Goal: Information Seeking & Learning: Check status

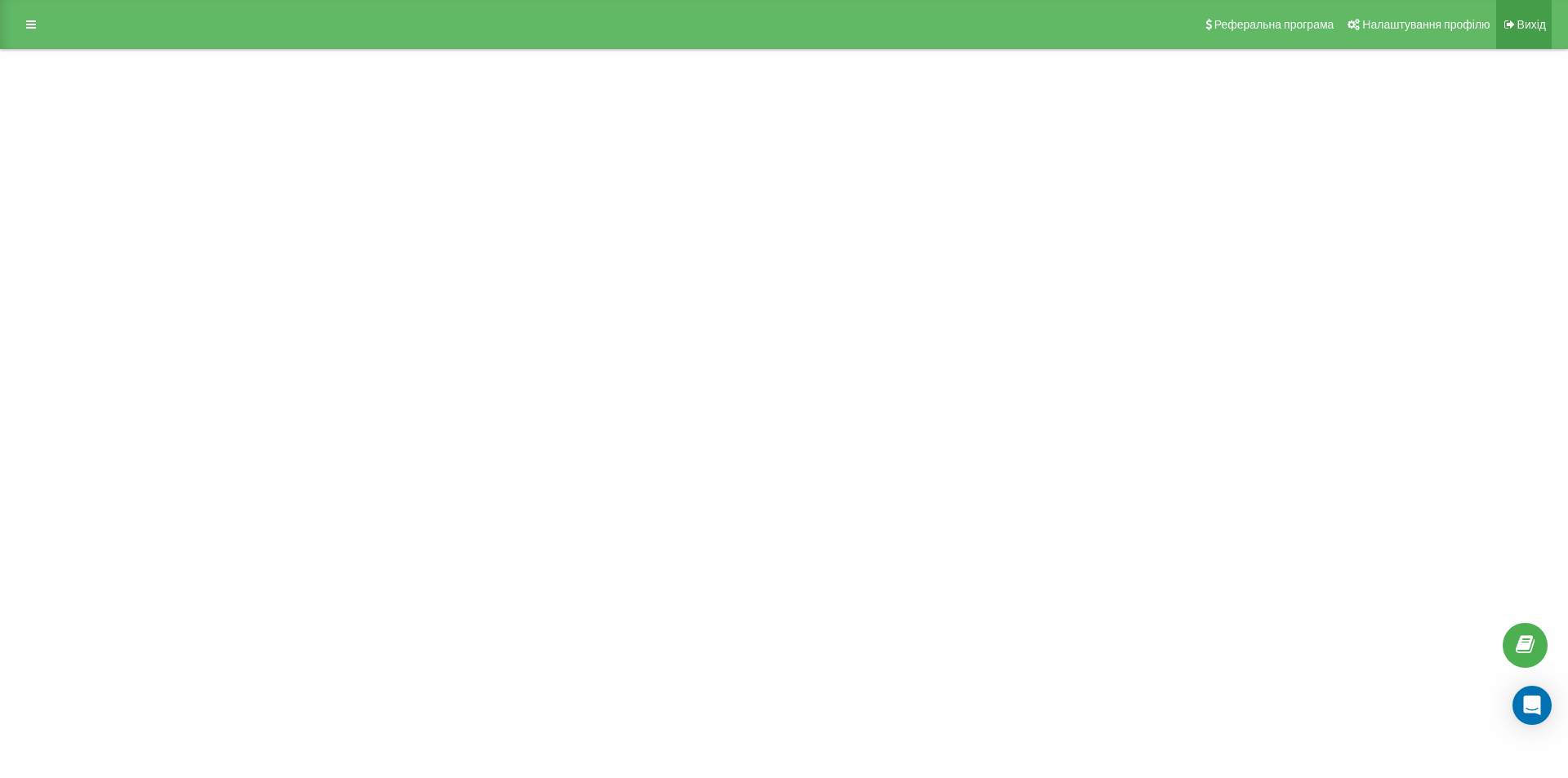
click at [1517, 25] on font "Вихід" at bounding box center [1531, 24] width 29 height 13
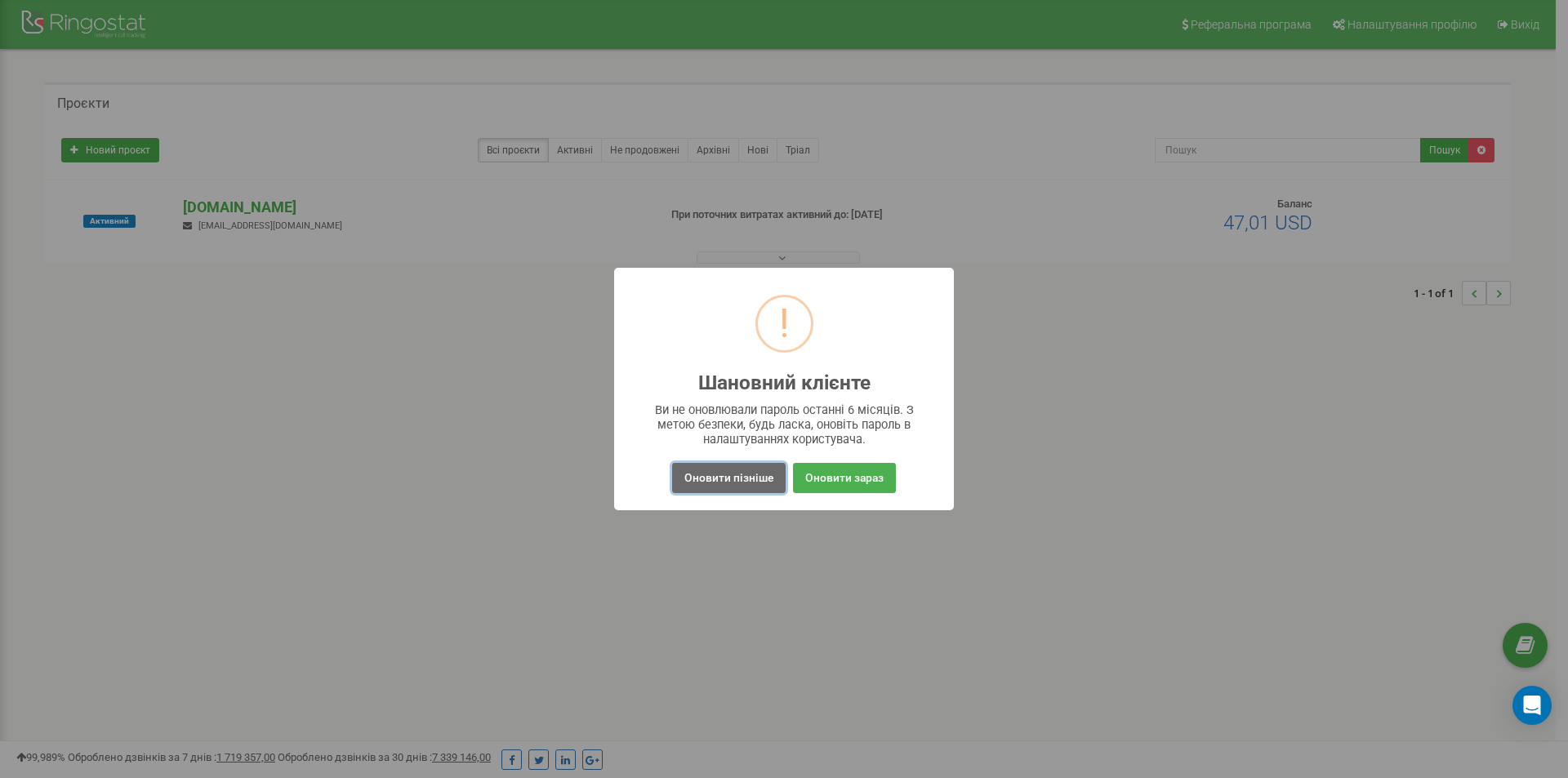
click at [756, 481] on button "Оновити пізніше" at bounding box center [728, 478] width 113 height 30
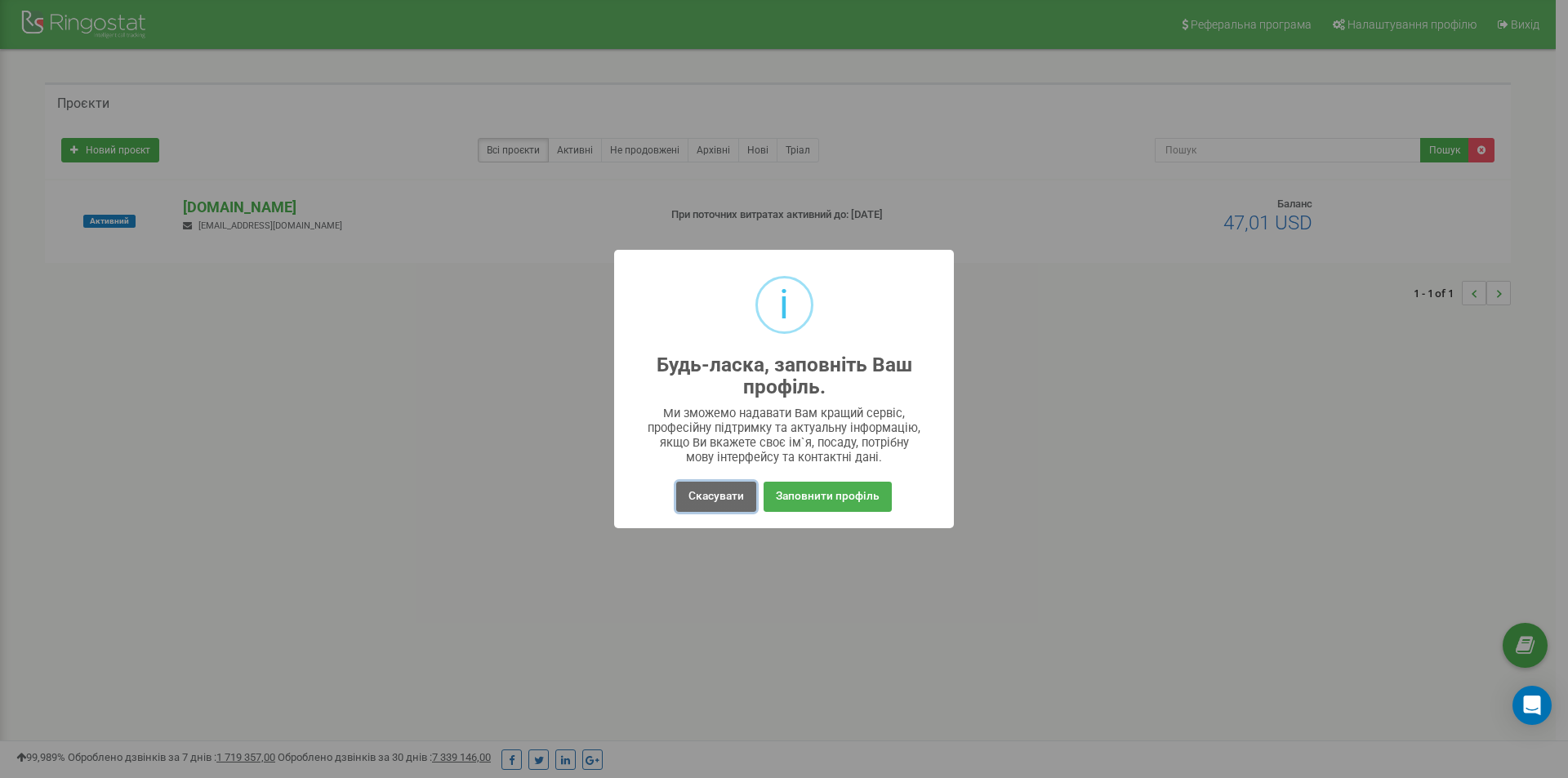
click at [734, 502] on button "Скасувати" at bounding box center [716, 497] width 80 height 30
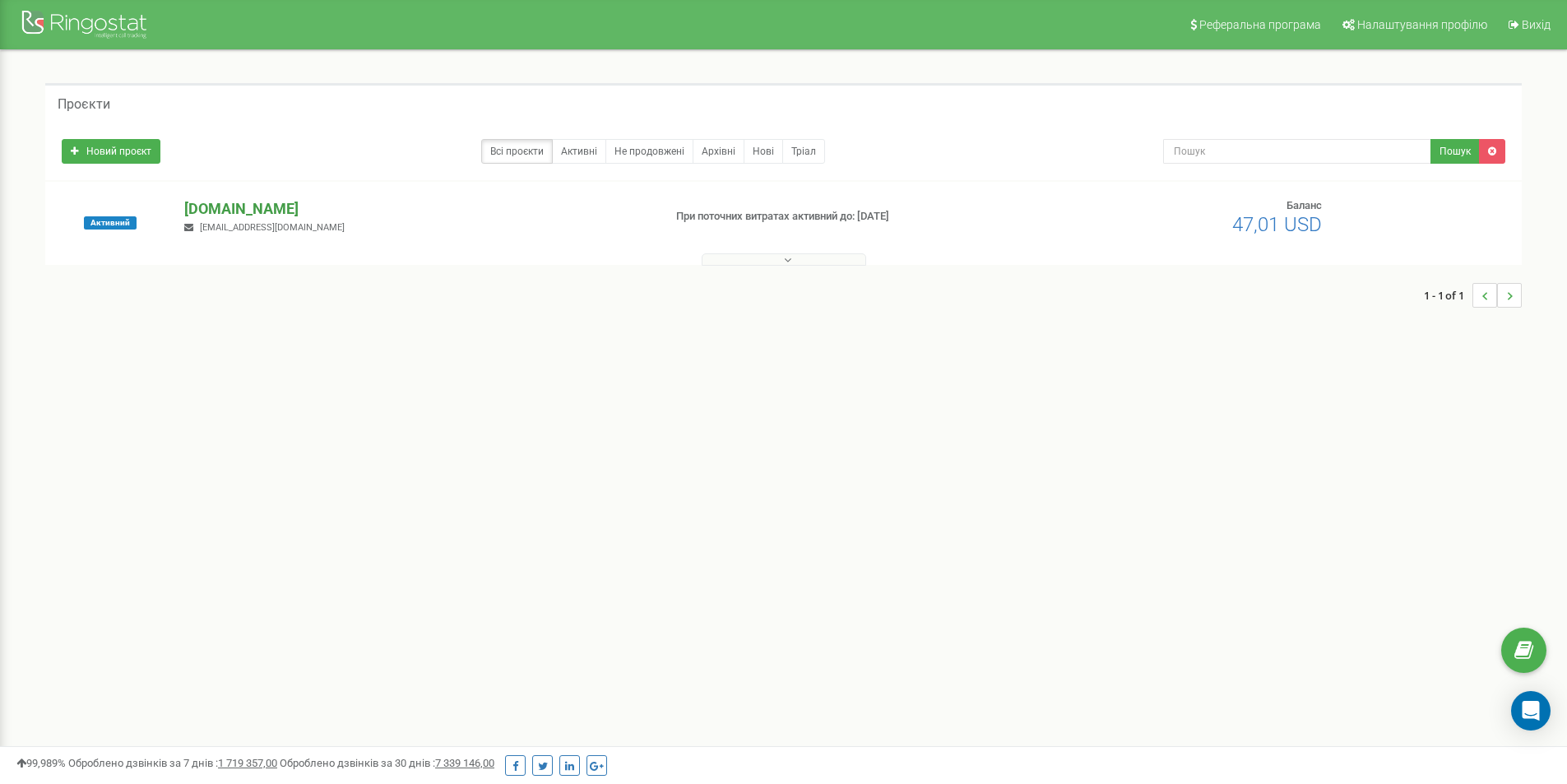
click at [249, 211] on p "[DOMAIN_NAME]" at bounding box center [417, 209] width 465 height 22
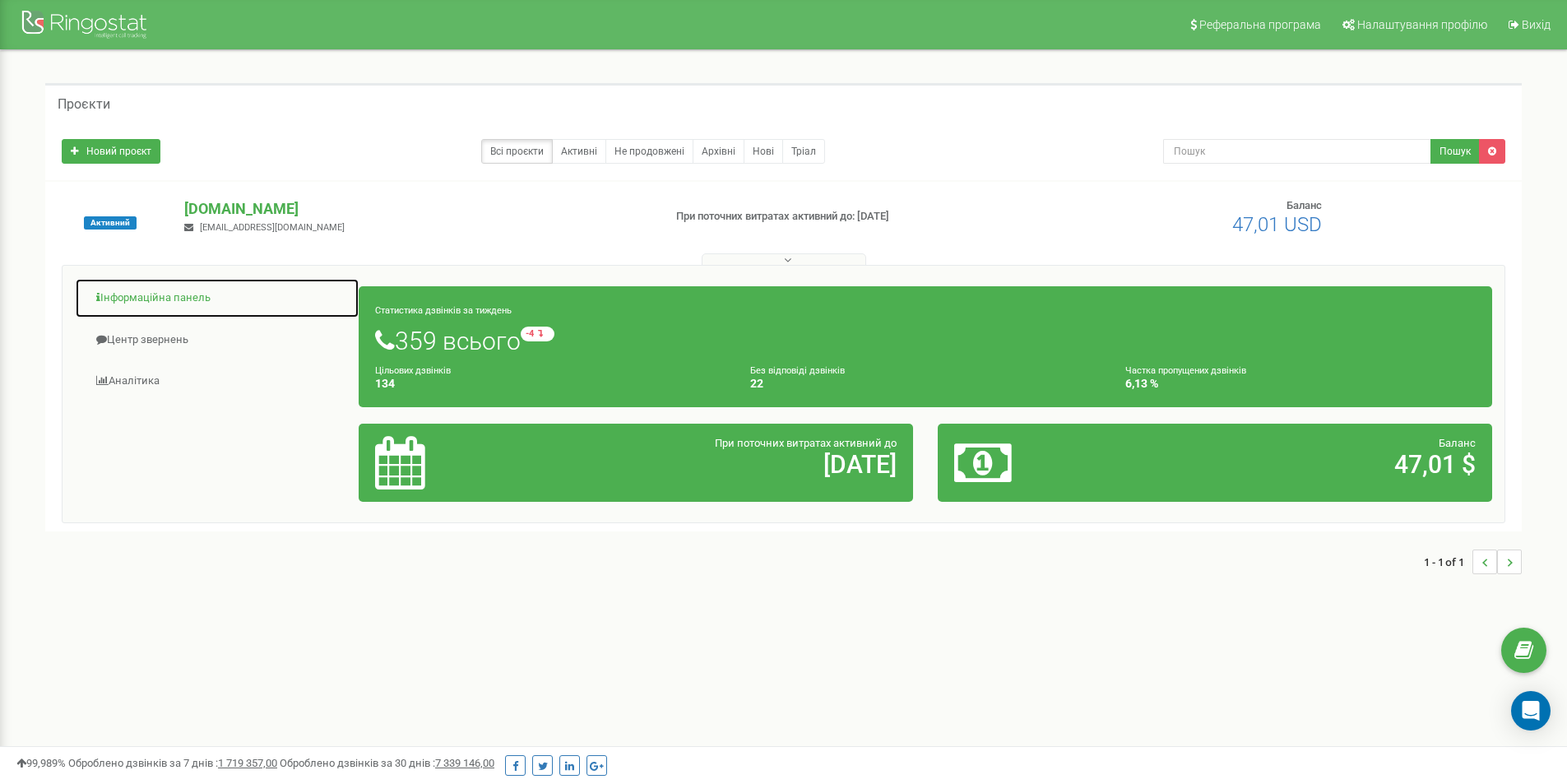
click at [159, 292] on link "Інформаційна панель" at bounding box center [217, 298] width 285 height 40
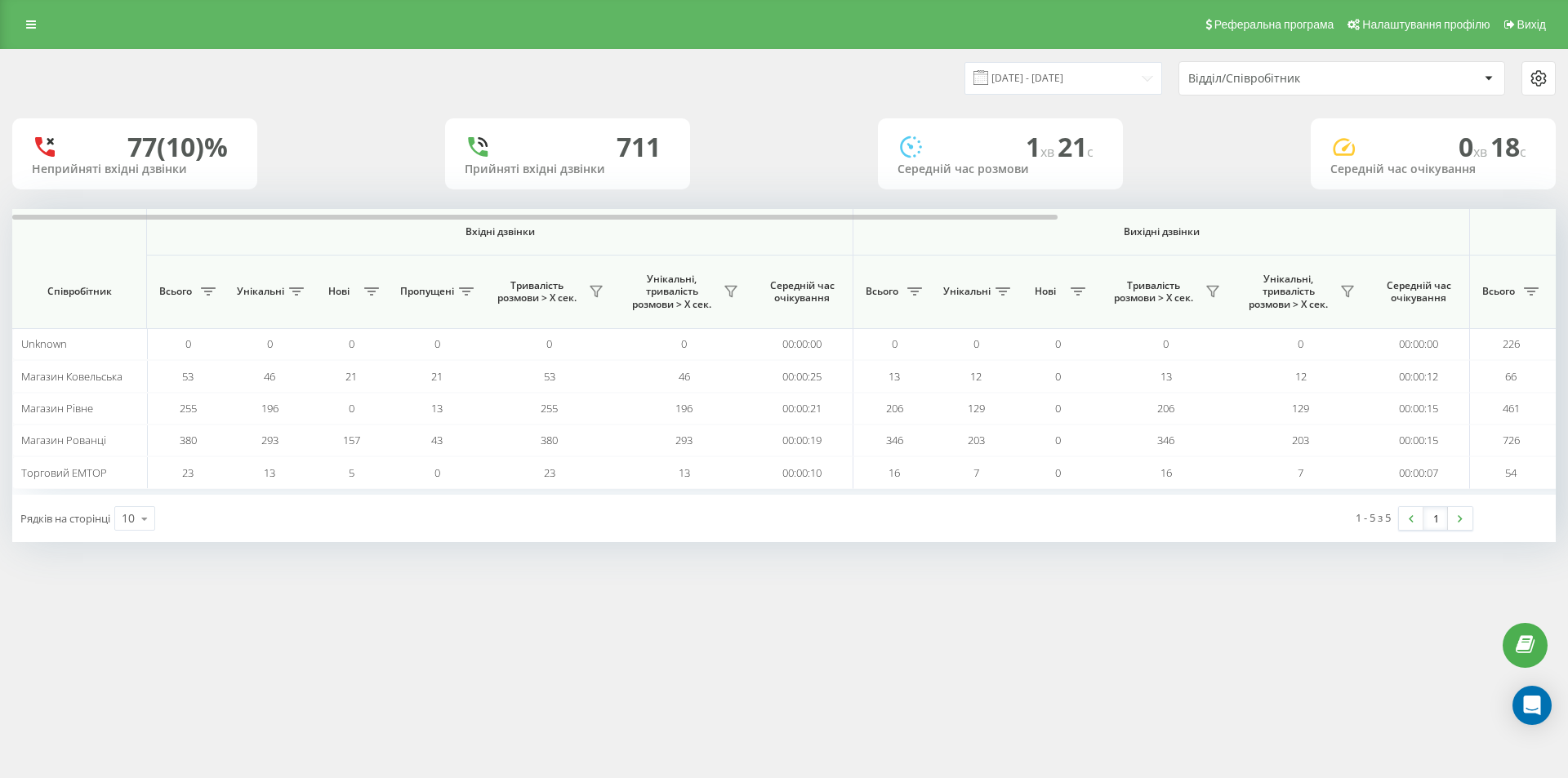
click at [32, 22] on icon at bounding box center [30, 24] width 10 height 11
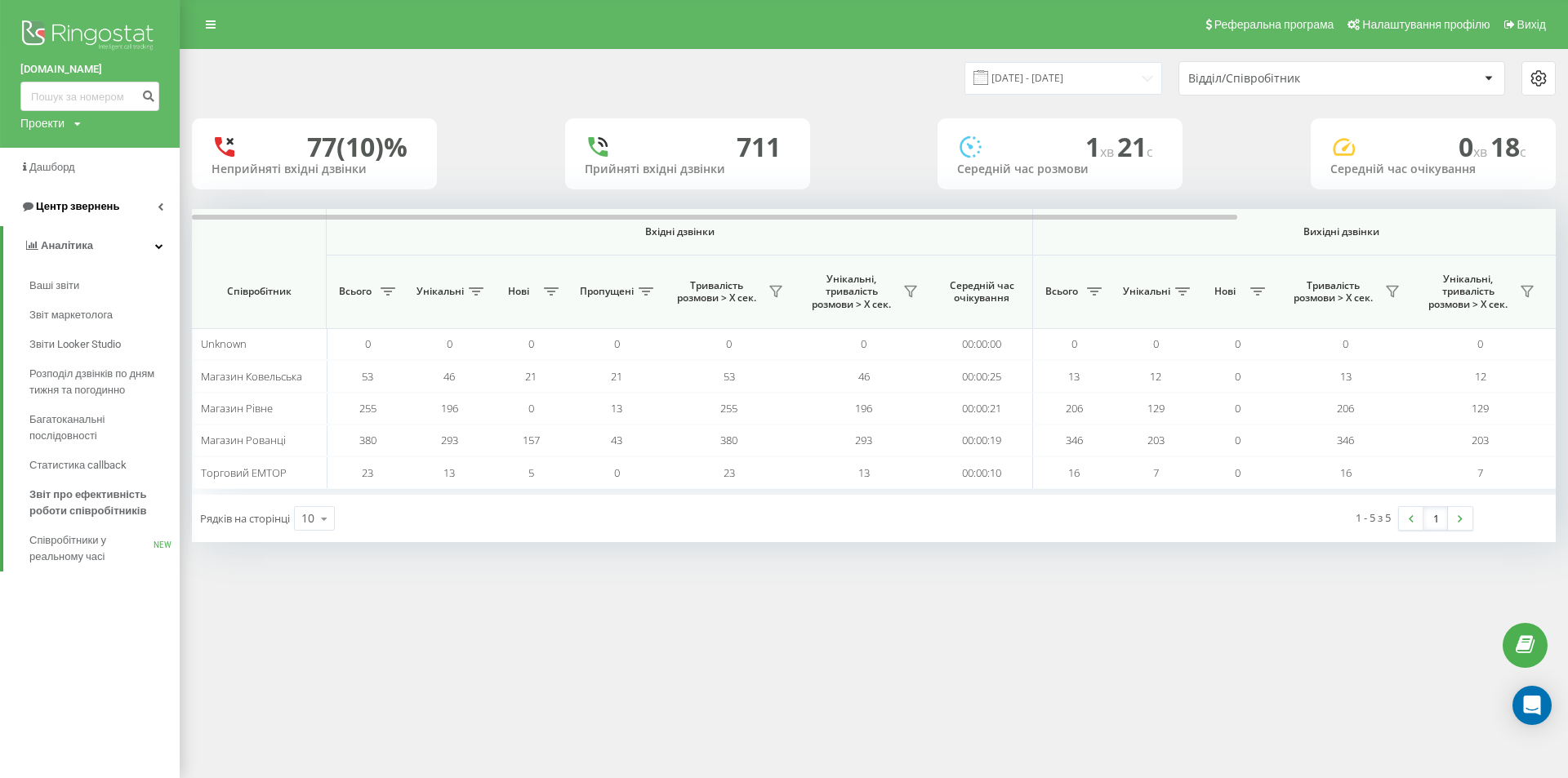
click at [107, 202] on span "Центр звернень" at bounding box center [78, 206] width 83 height 12
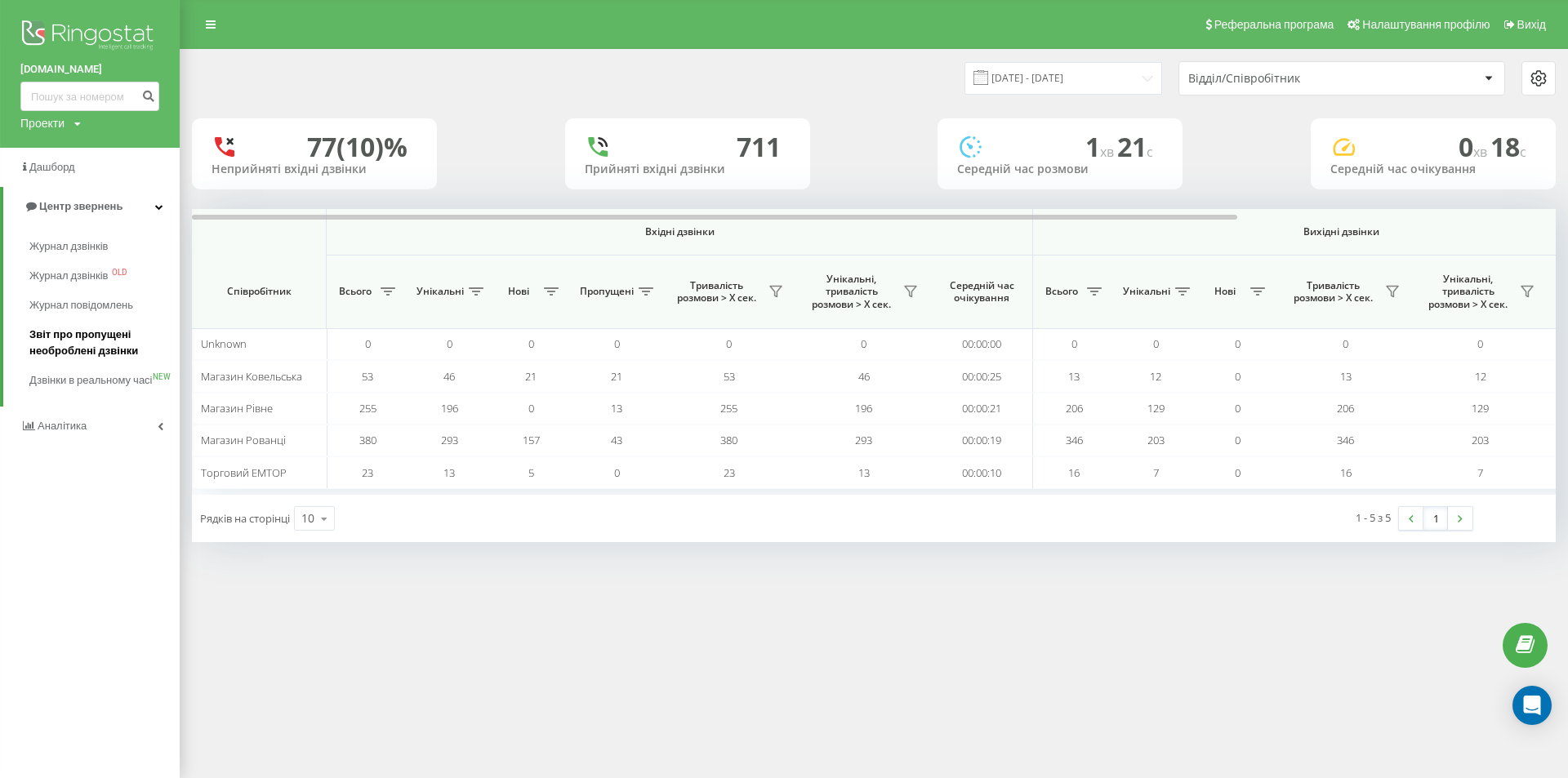
click at [87, 347] on span "Звіт про пропущені необроблені дзвінки" at bounding box center [100, 343] width 142 height 33
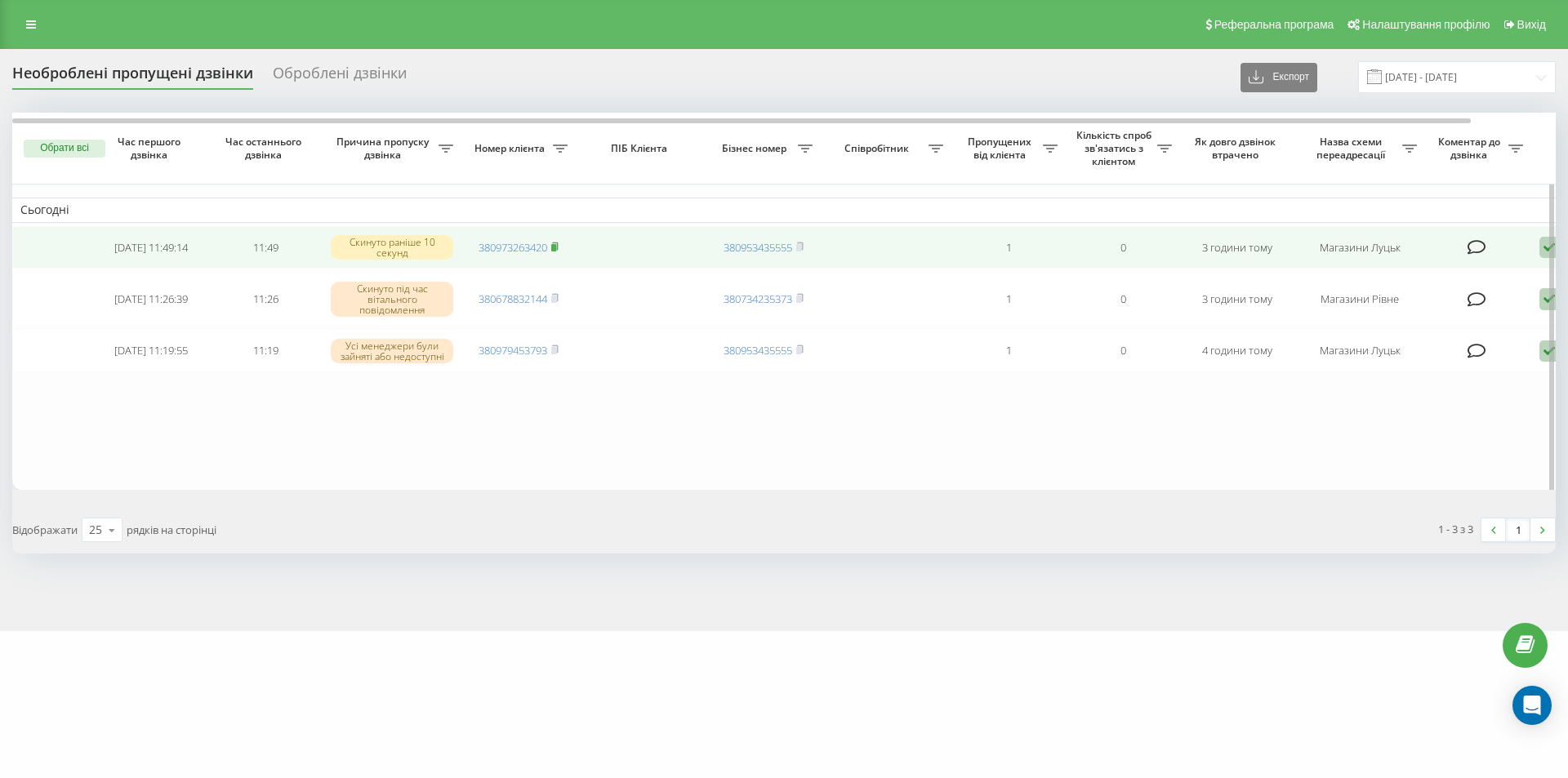
click at [558, 247] on icon at bounding box center [555, 246] width 8 height 9
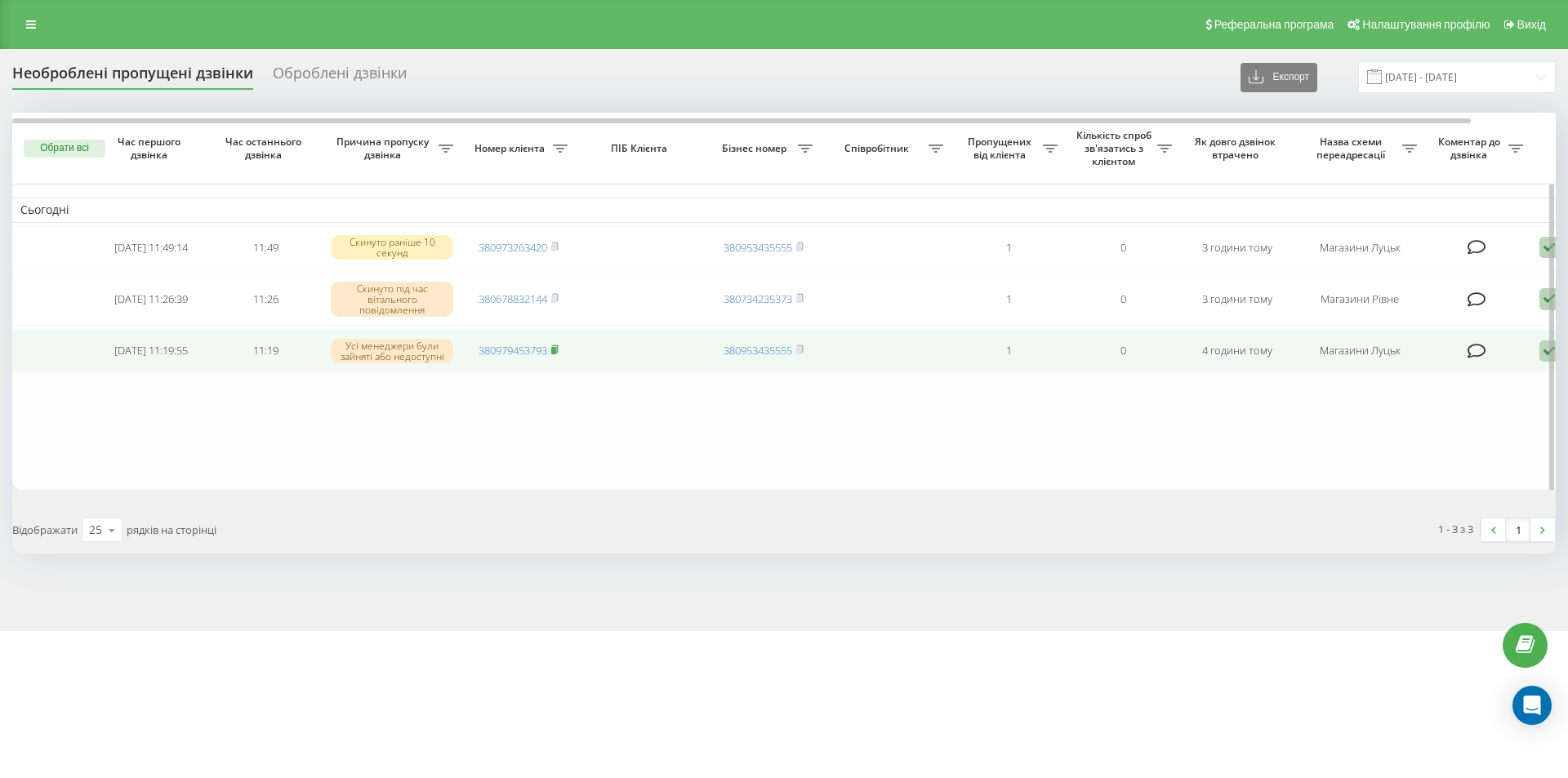
click at [556, 353] on rect at bounding box center [554, 351] width 5 height 8
